Goal: Task Accomplishment & Management: Use online tool/utility

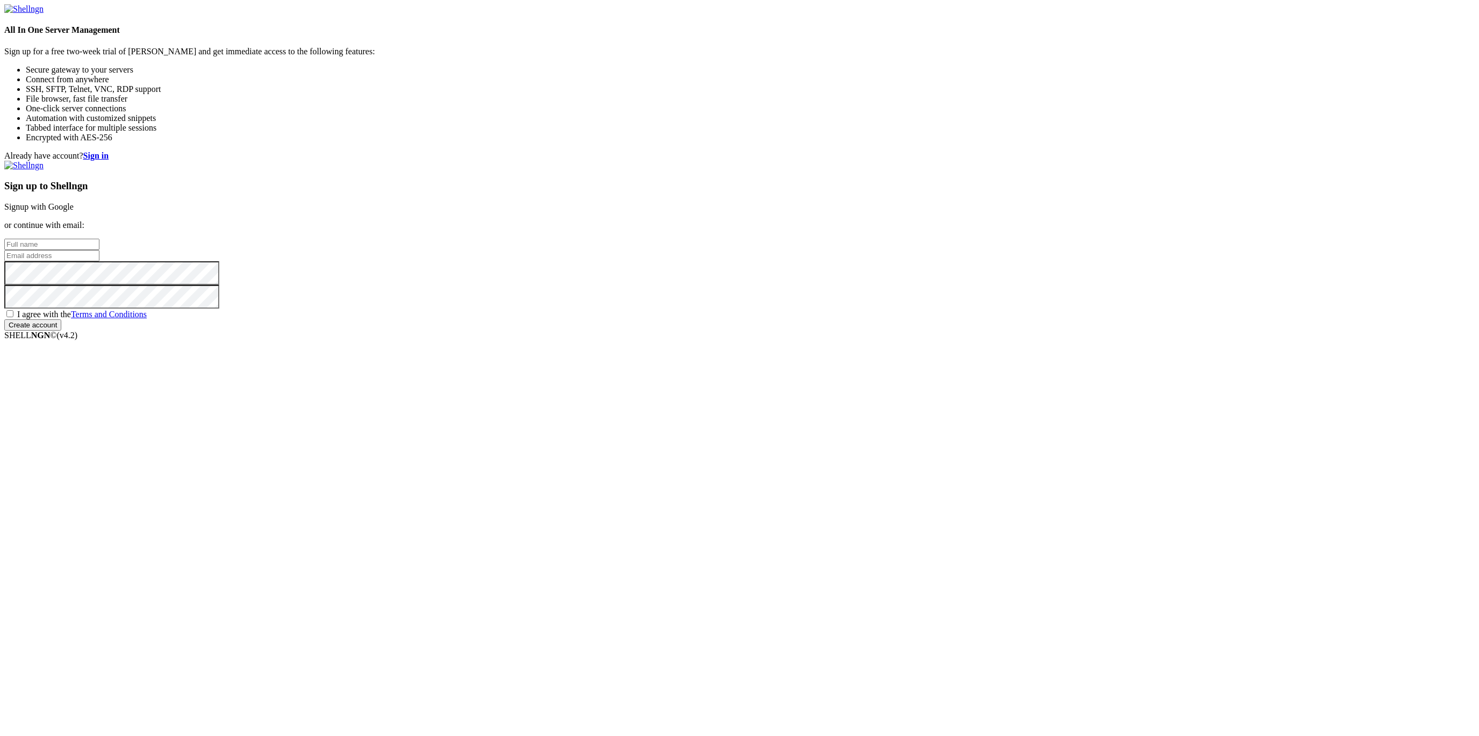
click at [74, 211] on link "Signup with Google" at bounding box center [38, 206] width 69 height 9
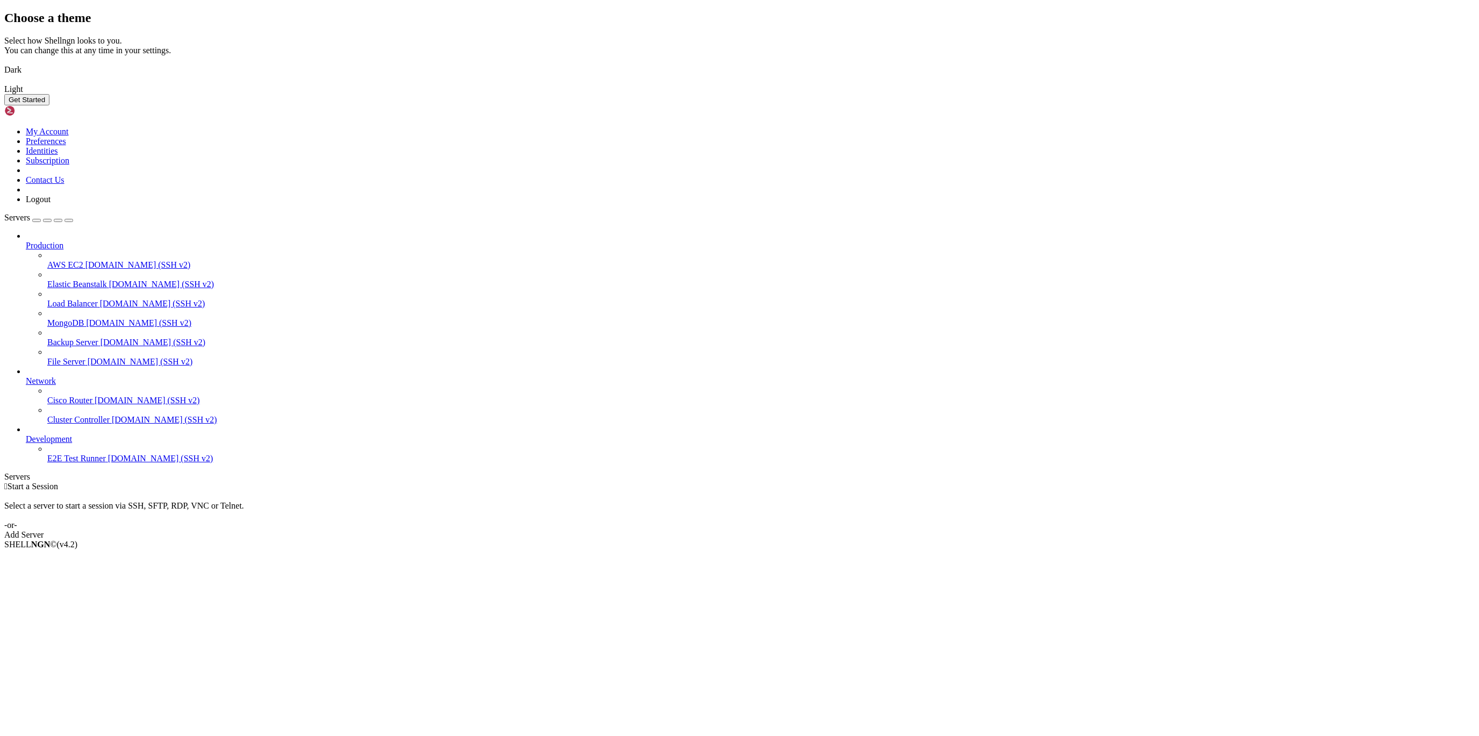
click at [49, 105] on button "Get Started" at bounding box center [26, 99] width 45 height 11
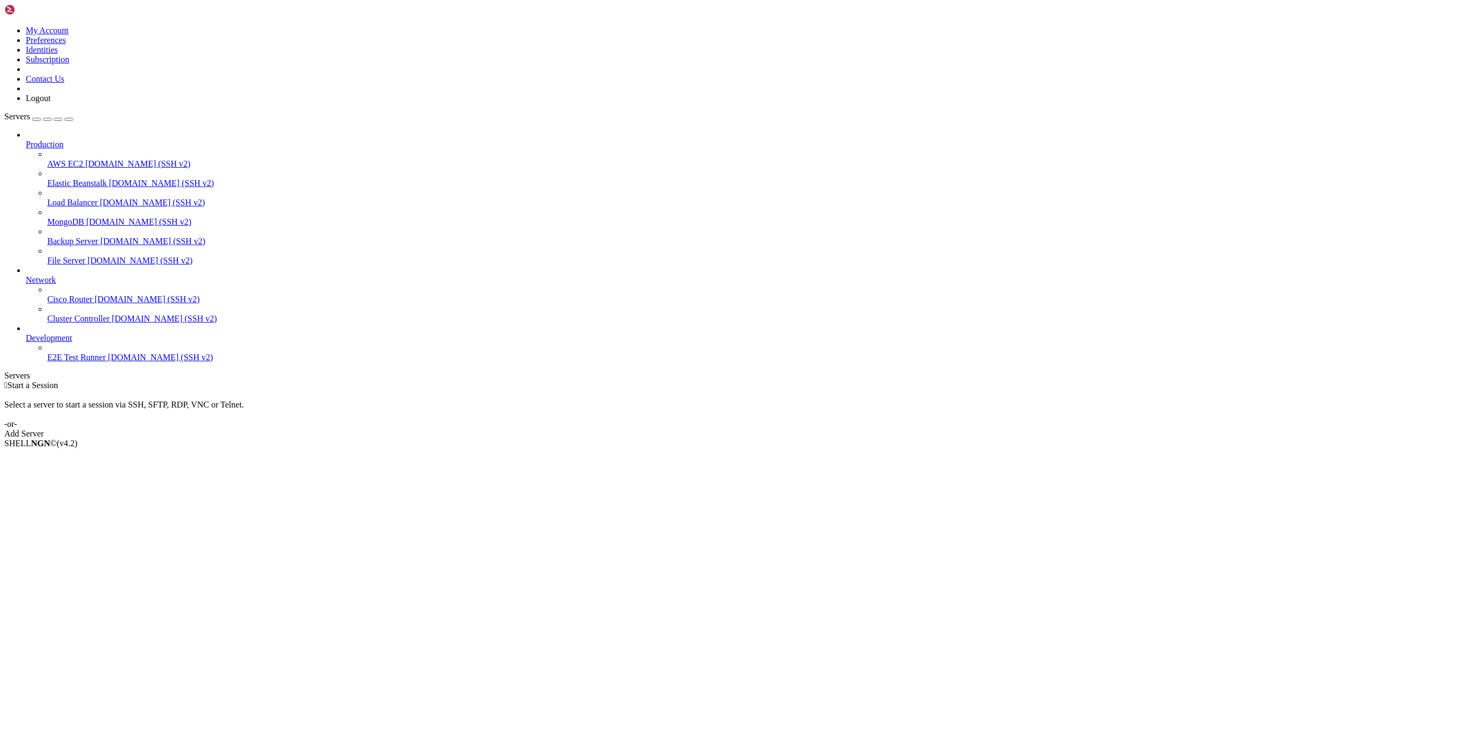
click at [807, 429] on div "Add Server" at bounding box center [739, 434] width 1471 height 10
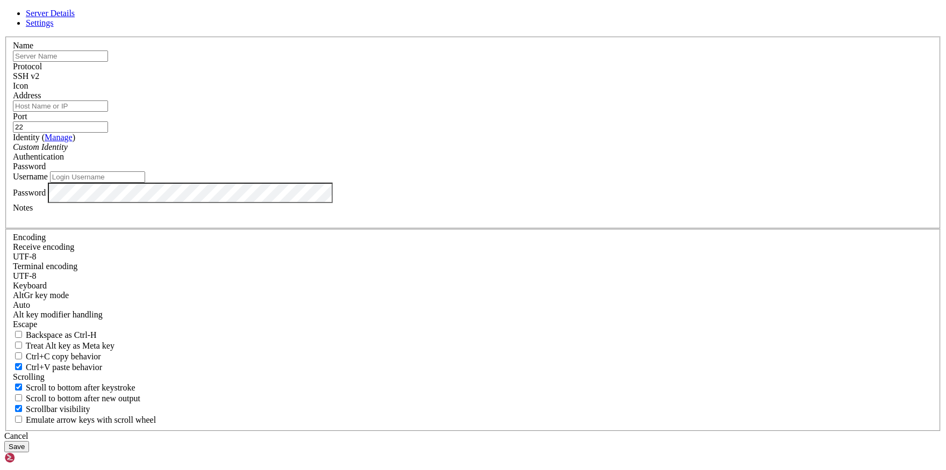
click at [108, 62] on input "text" at bounding box center [60, 56] width 95 height 11
click at [108, 62] on input "212.227." at bounding box center [60, 56] width 95 height 11
drag, startPoint x: 402, startPoint y: 138, endPoint x: 294, endPoint y: 134, distance: 108.1
click at [108, 62] on input "[TECHNICAL_ID]" at bounding box center [60, 56] width 95 height 11
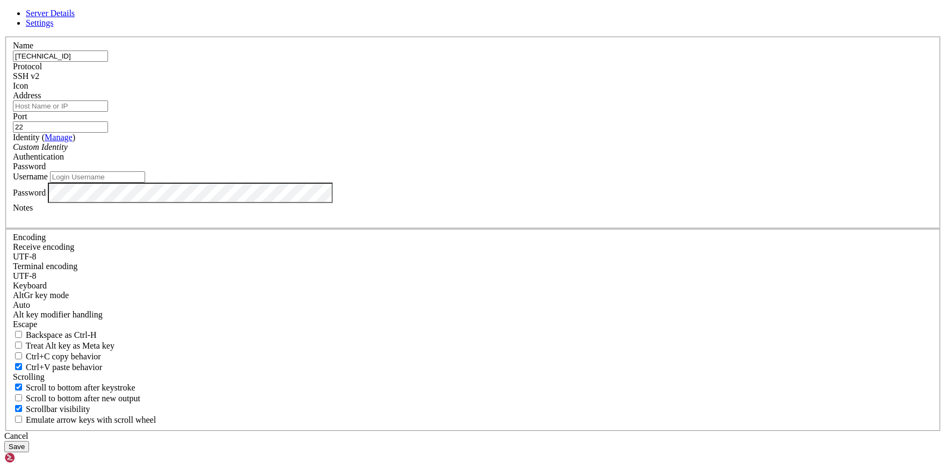
type input "[TECHNICAL_ID]"
click at [108, 112] on input "Address" at bounding box center [60, 106] width 95 height 11
paste input "[TECHNICAL_ID]"
type input "[TECHNICAL_ID]"
click at [29, 441] on button "Save" at bounding box center [16, 446] width 25 height 11
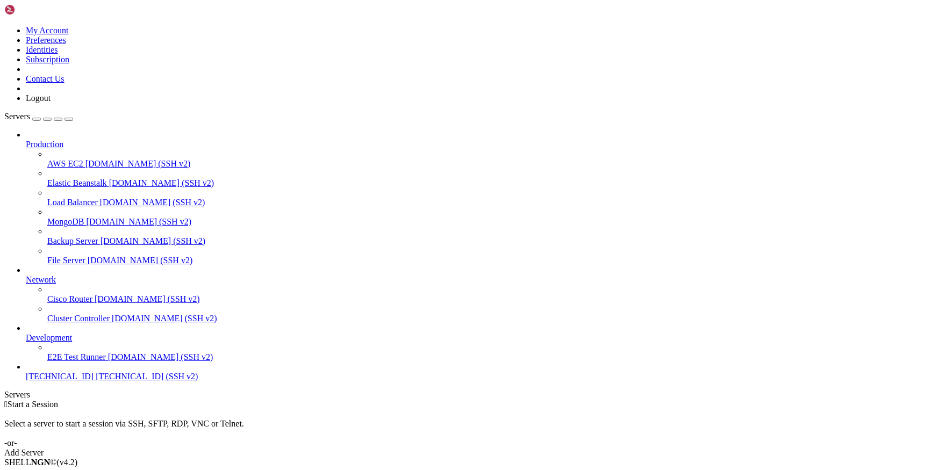
click at [96, 381] on span "[TECHNICAL_ID] (SSH v2)" at bounding box center [147, 376] width 102 height 9
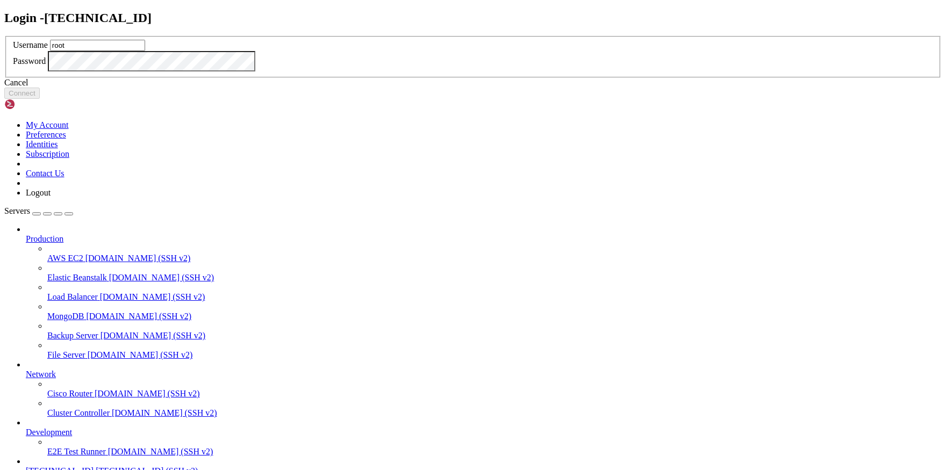
type input "root"
click at [48, 49] on label "Username" at bounding box center [30, 44] width 35 height 9
click at [40, 99] on button "Connect" at bounding box center [21, 93] width 35 height 11
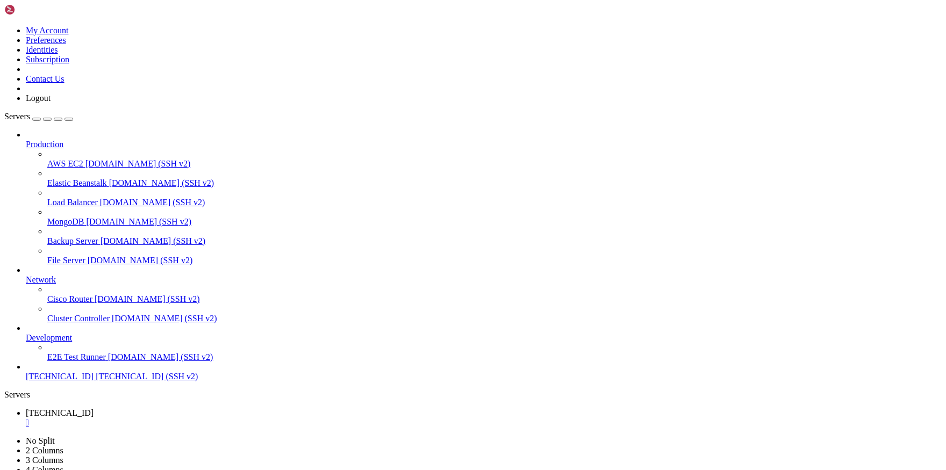
drag, startPoint x: 214, startPoint y: 620, endPoint x: 7, endPoint y: 618, distance: 207.0
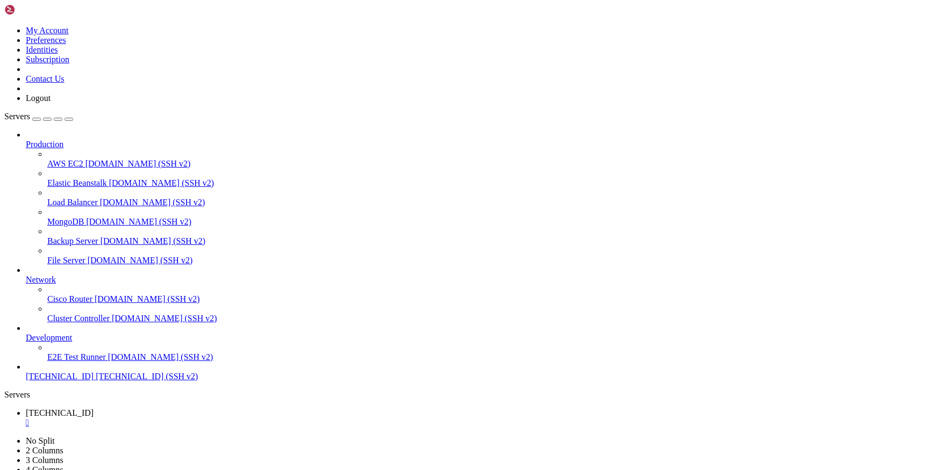
drag, startPoint x: 209, startPoint y: 618, endPoint x: 10, endPoint y: 613, distance: 198.4
click at [56, 275] on span "Network" at bounding box center [41, 279] width 30 height 9
click at [95, 296] on span "[DOMAIN_NAME] (SSH v2)" at bounding box center [147, 299] width 105 height 9
click at [4, 26] on icon at bounding box center [4, 26] width 0 height 0
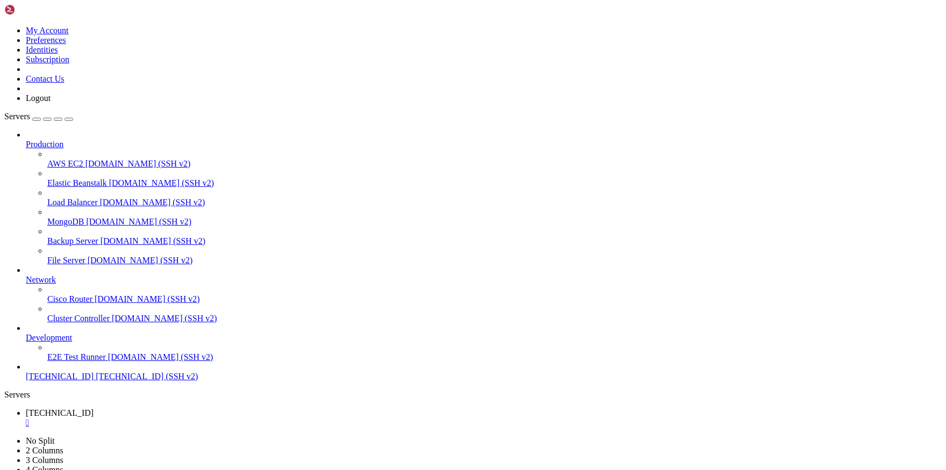
click at [69, 64] on link "Subscription" at bounding box center [48, 59] width 44 height 9
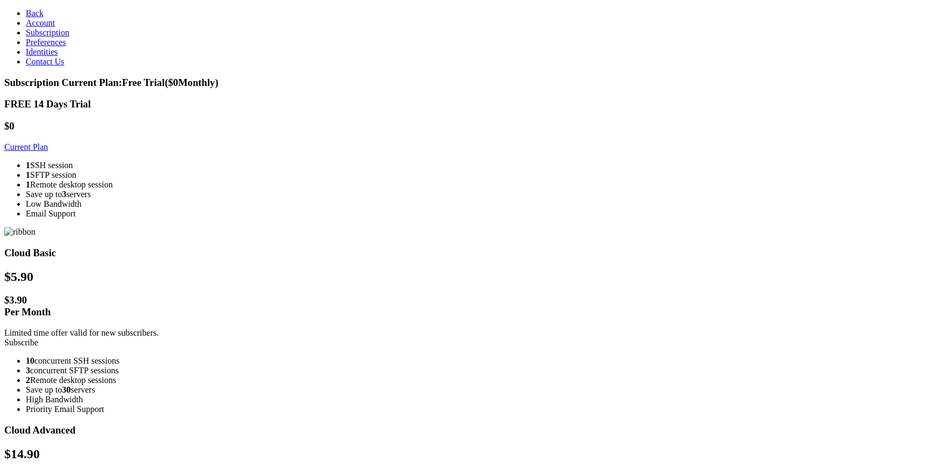
click at [58, 47] on span "Preferences" at bounding box center [46, 42] width 40 height 9
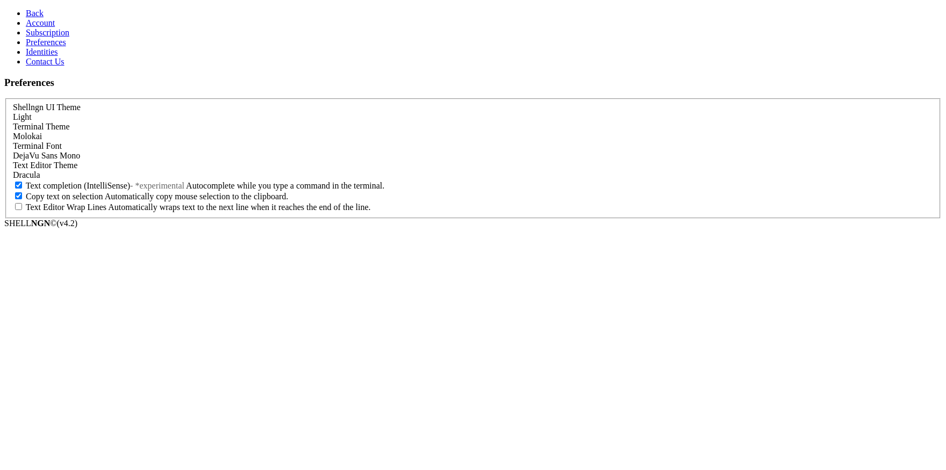
click at [45, 56] on span "Identities" at bounding box center [42, 51] width 32 height 9
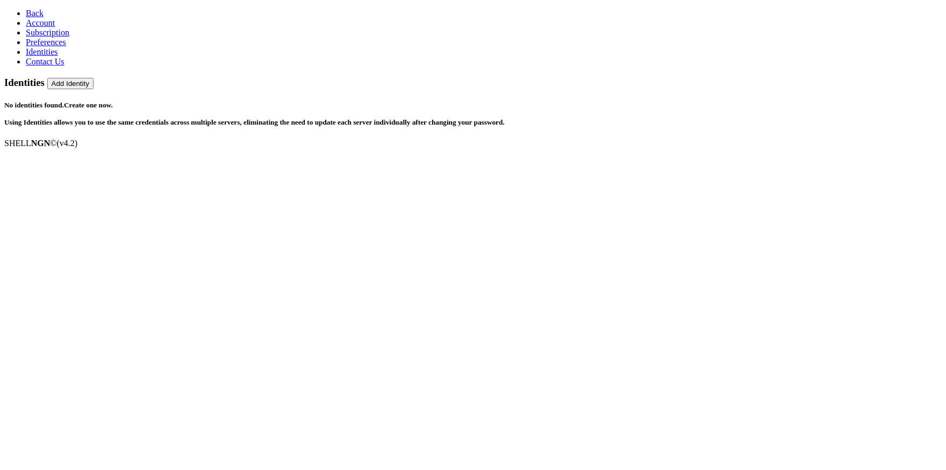
click at [46, 27] on span "Account" at bounding box center [40, 22] width 29 height 9
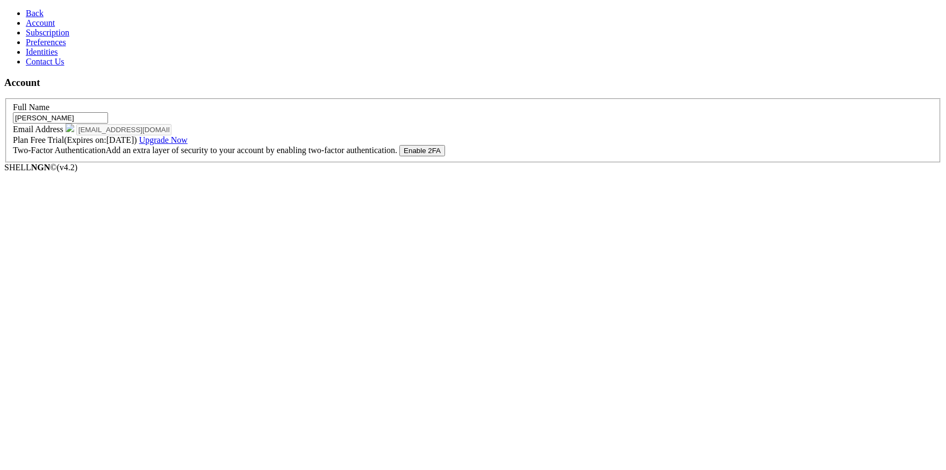
click at [30, 10] on span "Back" at bounding box center [35, 13] width 18 height 9
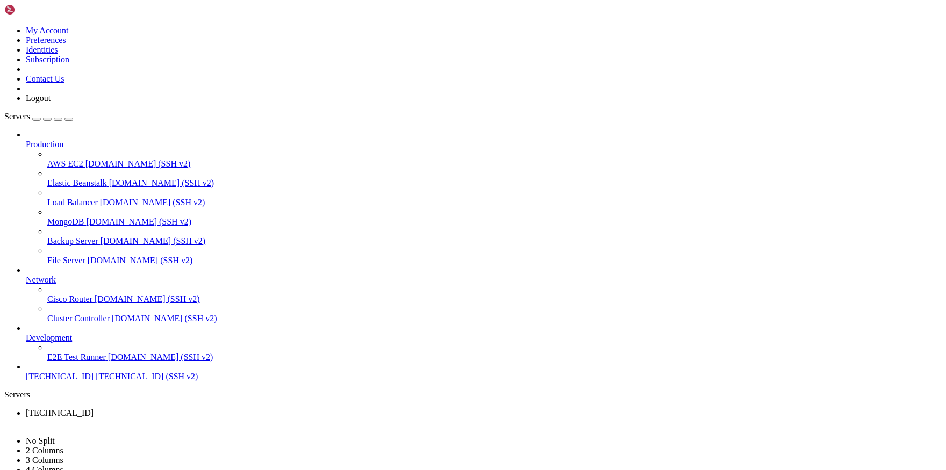
click at [4, 436] on icon at bounding box center [4, 436] width 0 height 0
